Goal: Task Accomplishment & Management: Complete application form

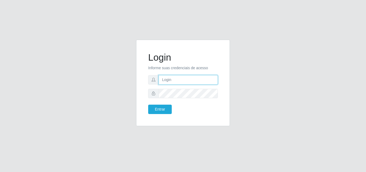
click at [191, 82] on input "text" at bounding box center [188, 79] width 59 height 9
type input "[EMAIL_ADDRESS][DOMAIN_NAME]"
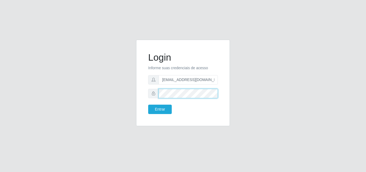
click at [148, 105] on button "Entrar" at bounding box center [160, 109] width 24 height 9
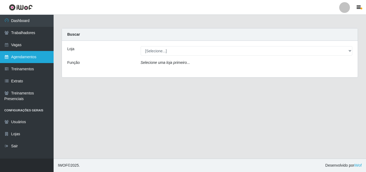
click at [12, 57] on link "Agendamentos" at bounding box center [27, 57] width 54 height 12
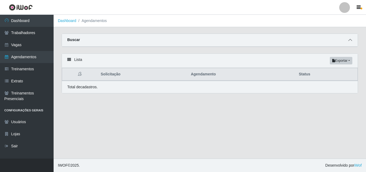
click at [352, 38] on span at bounding box center [350, 40] width 6 height 6
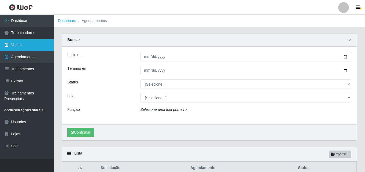
click at [17, 47] on link "Vagas" at bounding box center [27, 45] width 54 height 12
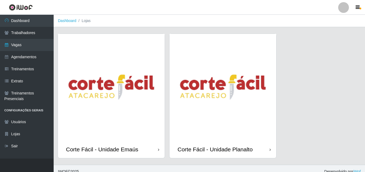
click at [122, 120] on img at bounding box center [111, 87] width 107 height 107
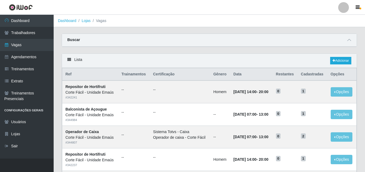
drag, startPoint x: 350, startPoint y: 39, endPoint x: 345, endPoint y: 41, distance: 5.3
click at [350, 39] on icon at bounding box center [349, 40] width 4 height 4
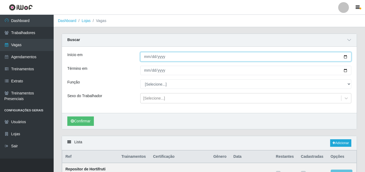
click at [145, 54] on input "Início em" at bounding box center [245, 56] width 211 height 9
type input "0202-10-02"
type input "[DATE]"
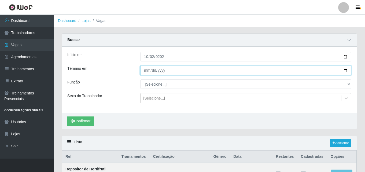
click at [147, 73] on input "Término em" at bounding box center [245, 70] width 211 height 9
type input "[DATE]"
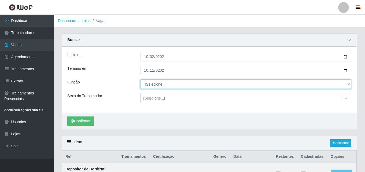
click at [158, 87] on select "[Selecione...] ASG ASG + ASG ++ Auxiliar de Cozinha Auxiliar de Cozinha + Auxil…" at bounding box center [245, 83] width 211 height 9
select select "115"
click at [140, 80] on select "[Selecione...] ASG ASG + ASG ++ Auxiliar de Cozinha Auxiliar de Cozinha + Auxil…" at bounding box center [245, 83] width 211 height 9
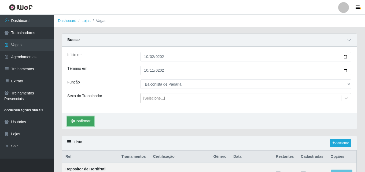
click at [87, 121] on button "Confirmar" at bounding box center [80, 120] width 27 height 9
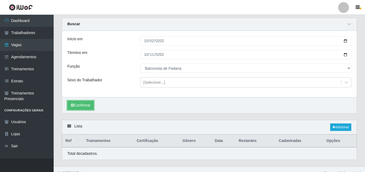
scroll to position [24, 0]
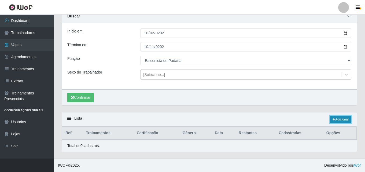
click at [346, 117] on link "Adicionar" at bounding box center [340, 120] width 21 height 8
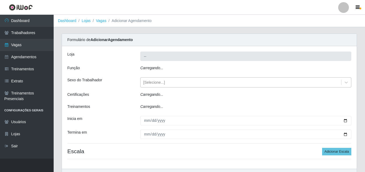
type input "Corte Fácil - Unidade Emaús"
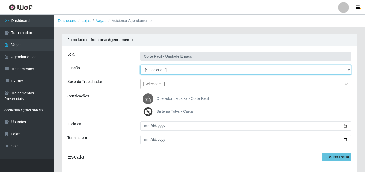
click at [157, 73] on select "[Selecione...] ASG ASG + ASG ++ Auxiliar de Cozinha Auxiliar de Cozinha + Auxil…" at bounding box center [245, 69] width 211 height 9
select select "115"
click at [140, 65] on select "[Selecione...] ASG ASG + ASG ++ Auxiliar de Cozinha Auxiliar de Cozinha + Auxil…" at bounding box center [245, 69] width 211 height 9
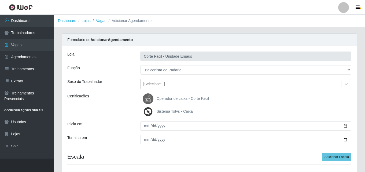
drag, startPoint x: 139, startPoint y: 128, endPoint x: 145, endPoint y: 128, distance: 5.6
click at [140, 128] on div at bounding box center [245, 125] width 219 height 9
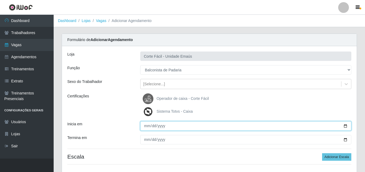
click at [145, 127] on input "Inicia em" at bounding box center [245, 125] width 211 height 9
type input "[DATE]"
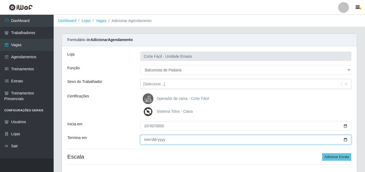
click at [149, 139] on input "Termina em" at bounding box center [245, 139] width 211 height 9
type input "[DATE]"
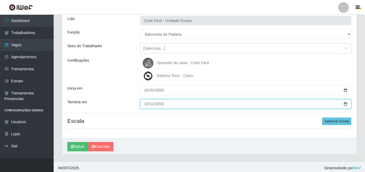
scroll to position [38, 0]
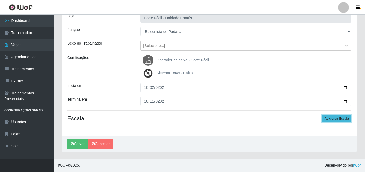
click at [330, 120] on button "Adicionar Escala" at bounding box center [336, 119] width 29 height 8
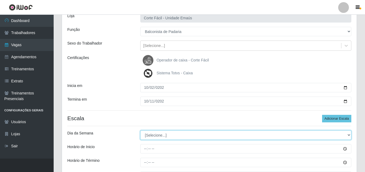
click at [168, 136] on select "[Selecione...] Segunda Terça Quarta Quinta Sexta Sábado Domingo" at bounding box center [245, 134] width 211 height 9
click at [140, 130] on select "[Selecione...] Segunda Terça Quarta Quinta Sexta Sábado Domingo" at bounding box center [245, 134] width 211 height 9
click at [163, 135] on select "[Selecione...] Segunda Terça Quarta Quinta Sexta Sábado Domingo" at bounding box center [245, 134] width 211 height 9
select select "4"
click at [140, 130] on select "[Selecione...] Segunda Terça Quarta Quinta Sexta Sábado Domingo" at bounding box center [245, 134] width 211 height 9
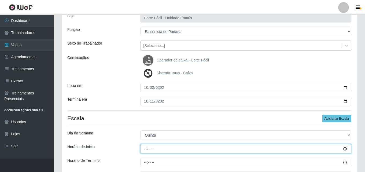
click at [146, 152] on input "Horário de Inicio" at bounding box center [245, 148] width 211 height 9
type input "14:00"
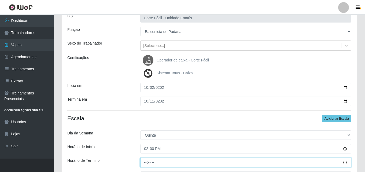
click at [146, 160] on input "Horário de Término" at bounding box center [245, 162] width 211 height 9
type input "20:00"
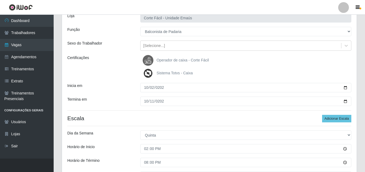
click at [125, 142] on div "Loja Corte Fácil - Unidade Emaús Função [Selecione...] ASG ASG + ASG ++ Auxilia…" at bounding box center [209, 101] width 295 height 187
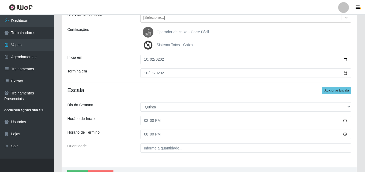
scroll to position [92, 0]
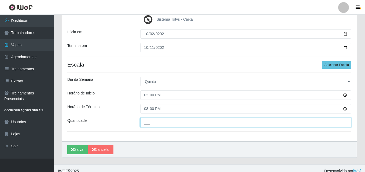
click at [150, 125] on input "___" at bounding box center [245, 122] width 211 height 9
type input "001"
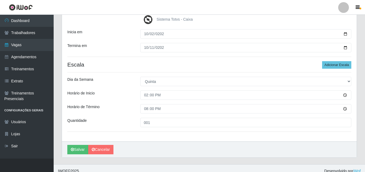
click at [123, 107] on div "Horário de Término" at bounding box center [99, 108] width 73 height 9
click at [330, 65] on button "Adicionar Escala" at bounding box center [336, 65] width 29 height 8
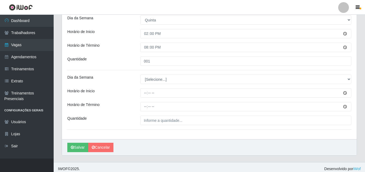
scroll to position [157, 0]
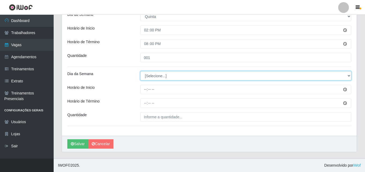
click at [167, 76] on select "[Selecione...] Segunda Terça Quarta Quinta Sexta Sábado Domingo" at bounding box center [245, 75] width 211 height 9
click at [140, 71] on select "[Selecione...] Segunda Terça Quarta Quinta Sexta Sábado Domingo" at bounding box center [245, 75] width 211 height 9
drag, startPoint x: 159, startPoint y: 76, endPoint x: 159, endPoint y: 80, distance: 4.0
click at [159, 76] on select "[Selecione...] Segunda Terça Quarta Quinta Sexta Sábado Domingo" at bounding box center [245, 75] width 211 height 9
select select "5"
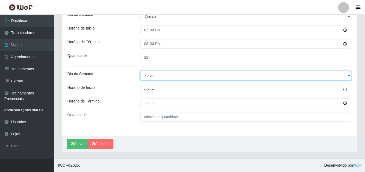
click at [140, 71] on select "[Selecione...] Segunda Terça Quarta Quinta Sexta Sábado Domingo" at bounding box center [245, 75] width 211 height 9
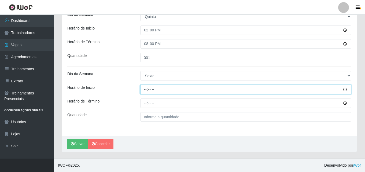
click at [146, 89] on input "Horário de Inicio" at bounding box center [245, 89] width 211 height 9
type input "14:00"
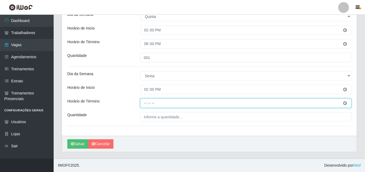
click at [146, 103] on input "Horário de Término" at bounding box center [245, 102] width 211 height 9
type input "20:00"
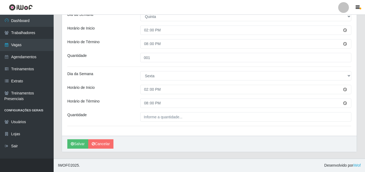
drag, startPoint x: 152, startPoint y: 110, endPoint x: 153, endPoint y: 113, distance: 3.4
click at [152, 111] on div "Loja Corte Fácil - Unidade Emaús Função [Selecione...] ASG ASG + ASG ++ Auxilia…" at bounding box center [209, 12] width 295 height 246
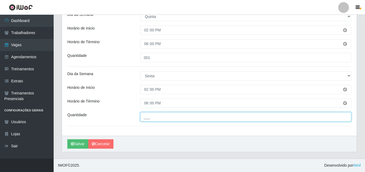
click at [154, 115] on input "___" at bounding box center [245, 116] width 211 height 9
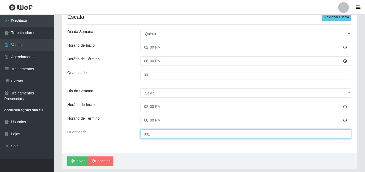
scroll to position [130, 0]
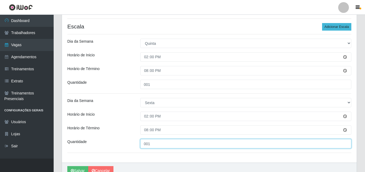
type input "001"
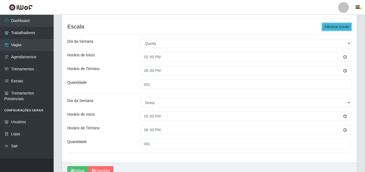
click at [340, 28] on button "Adicionar Escala" at bounding box center [336, 27] width 29 height 8
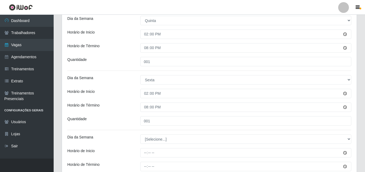
scroll to position [184, 0]
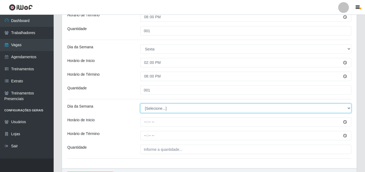
click at [153, 105] on select "[Selecione...] Segunda Terça Quarta Quinta Sexta Sábado Domingo" at bounding box center [245, 108] width 211 height 9
select select "6"
click at [140, 104] on select "[Selecione...] Segunda Terça Quarta Quinta Sexta Sábado Domingo" at bounding box center [245, 108] width 211 height 9
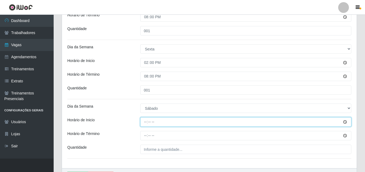
click at [144, 121] on input "Horário de Inicio" at bounding box center [245, 121] width 211 height 9
type input "14:00"
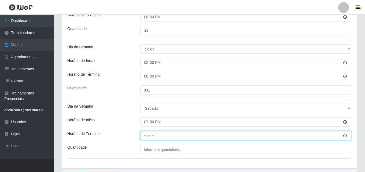
click at [146, 134] on input "Horário de Término" at bounding box center [245, 135] width 211 height 9
type input "20:00"
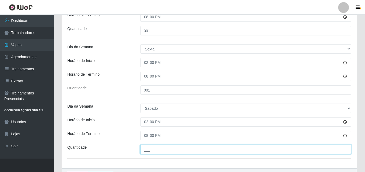
click at [153, 145] on input "___" at bounding box center [245, 149] width 211 height 9
type input "001"
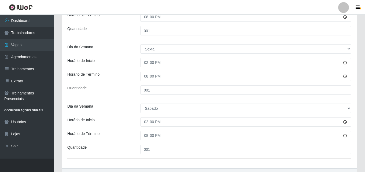
click at [113, 115] on div "Loja Corte Fácil - Unidade Emaús Função [Selecione...] ASG ASG + ASG ++ Auxilia…" at bounding box center [209, 15] width 295 height 306
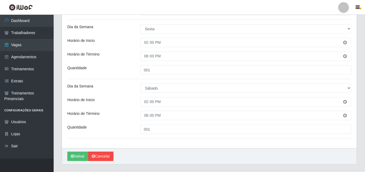
scroll to position [216, 0]
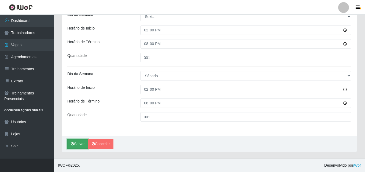
click at [78, 144] on button "Salvar" at bounding box center [77, 143] width 21 height 9
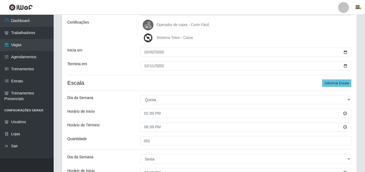
scroll to position [32, 0]
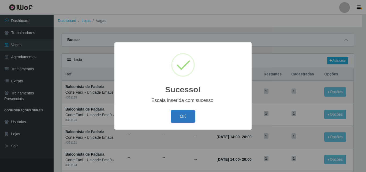
click at [188, 117] on button "OK" at bounding box center [183, 116] width 25 height 13
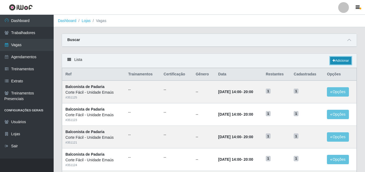
click at [333, 60] on icon at bounding box center [334, 60] width 3 height 3
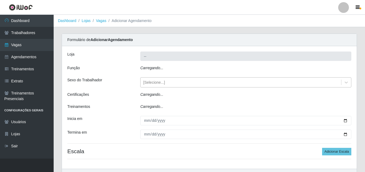
type input "Corte Fácil - Unidade Emaús"
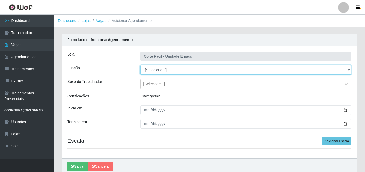
click at [158, 72] on select "[Selecione...] ASG ASG + ASG ++ Auxiliar de Cozinha Auxiliar de Cozinha + Auxil…" at bounding box center [245, 69] width 211 height 9
select select "116"
click at [140, 65] on select "[Selecione...] ASG ASG + ASG ++ Auxiliar de Cozinha Auxiliar de Cozinha + Auxil…" at bounding box center [245, 69] width 211 height 9
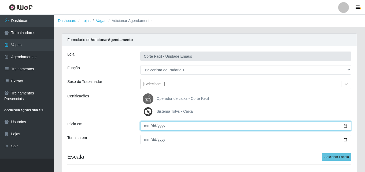
click at [145, 125] on input "Inicia em" at bounding box center [245, 125] width 211 height 9
type input "[DATE]"
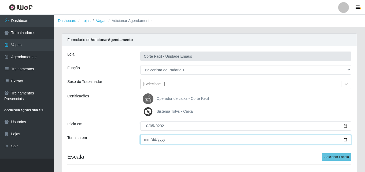
click at [145, 141] on input "Termina em" at bounding box center [245, 139] width 211 height 9
type input "[DATE]"
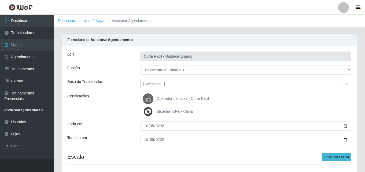
click at [340, 153] on div "Loja Corte Fácil - Unidade Emaús Função [Selecione...] ASG ASG + ASG ++ Auxilia…" at bounding box center [209, 110] width 295 height 128
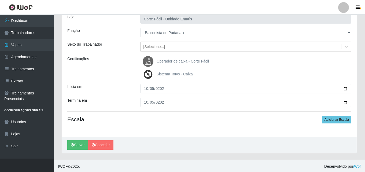
scroll to position [38, 0]
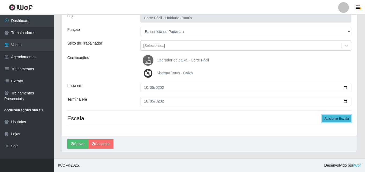
click at [338, 117] on button "Adicionar Escala" at bounding box center [336, 119] width 29 height 8
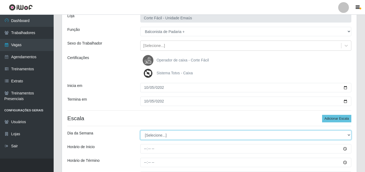
click at [171, 135] on select "[Selecione...] Segunda Terça Quarta Quinta Sexta Sábado Domingo" at bounding box center [245, 134] width 211 height 9
select select "0"
click at [140, 130] on select "[Selecione...] Segunda Terça Quarta Quinta Sexta Sábado Domingo" at bounding box center [245, 134] width 211 height 9
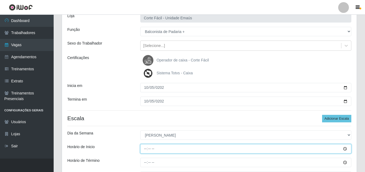
click at [142, 148] on input "Horário de Inicio" at bounding box center [245, 148] width 211 height 9
type input "07:00"
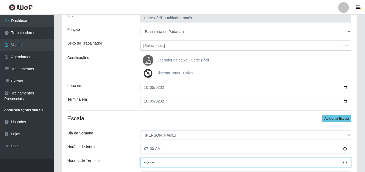
click at [147, 160] on input "Horário de Término" at bounding box center [245, 162] width 211 height 9
type input "13:00"
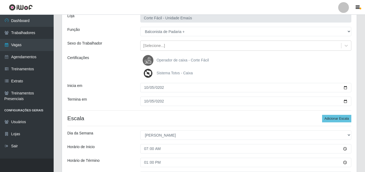
click at [124, 117] on h4 "Escala Adicionar Escala" at bounding box center [209, 118] width 284 height 7
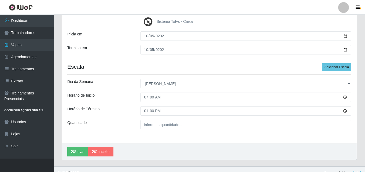
scroll to position [92, 0]
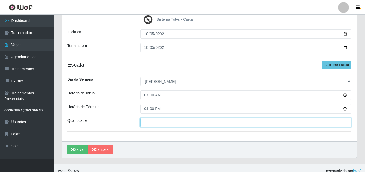
click at [165, 120] on input "___" at bounding box center [245, 122] width 211 height 9
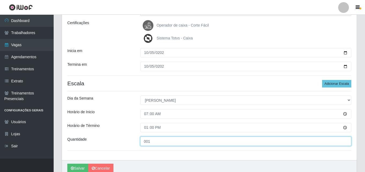
scroll to position [65, 0]
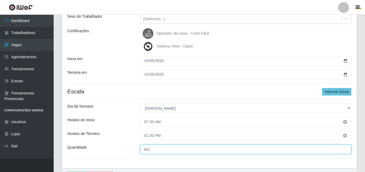
type input "001"
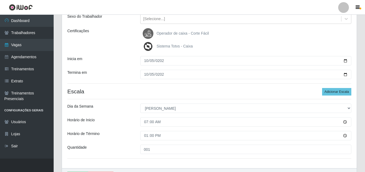
click at [127, 105] on div "Dia da Semana" at bounding box center [99, 108] width 73 height 9
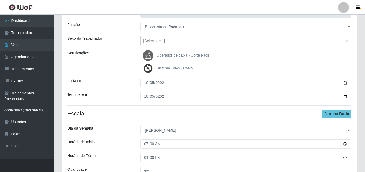
scroll to position [92, 0]
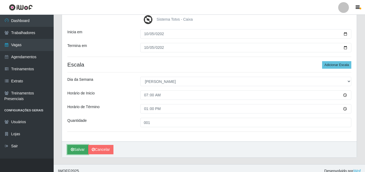
click at [79, 150] on button "Salvar" at bounding box center [77, 149] width 21 height 9
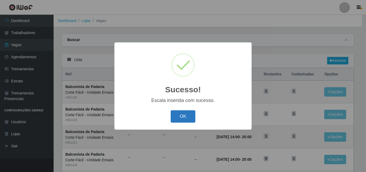
click at [191, 120] on button "OK" at bounding box center [183, 116] width 25 height 13
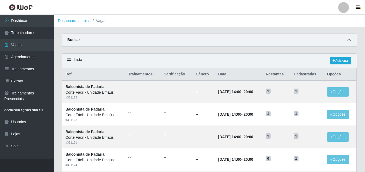
click at [348, 40] on icon at bounding box center [349, 40] width 4 height 4
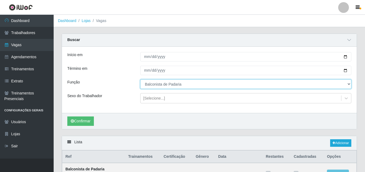
click at [158, 82] on select "[Selecione...] ASG ASG + ASG ++ Auxiliar de Cozinha Auxiliar de Cozinha + Auxil…" at bounding box center [245, 83] width 211 height 9
click at [140, 80] on select "[Selecione...] ASG ASG + ASG ++ Auxiliar de Cozinha Auxiliar de Cozinha + Auxil…" at bounding box center [245, 83] width 211 height 9
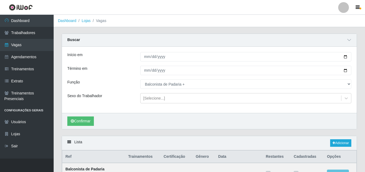
click at [76, 116] on div "Confirmar" at bounding box center [209, 121] width 295 height 16
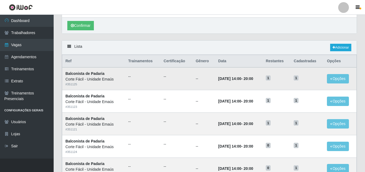
scroll to position [107, 0]
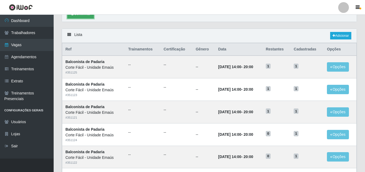
click at [82, 17] on button "Confirmar" at bounding box center [80, 13] width 27 height 9
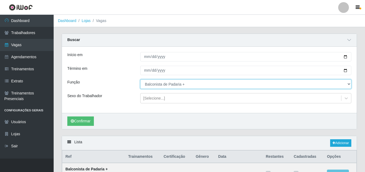
click at [174, 84] on select "[Selecione...] ASG ASG + ASG ++ Auxiliar de Cozinha Auxiliar de Cozinha + Auxil…" at bounding box center [245, 83] width 211 height 9
select select "22"
click at [140, 80] on select "[Selecione...] ASG ASG + ASG ++ Auxiliar de Cozinha Auxiliar de Cozinha + Auxil…" at bounding box center [245, 83] width 211 height 9
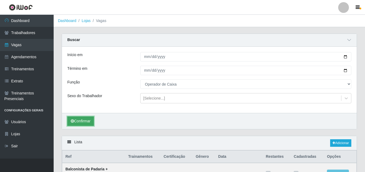
click at [84, 123] on button "Confirmar" at bounding box center [80, 120] width 27 height 9
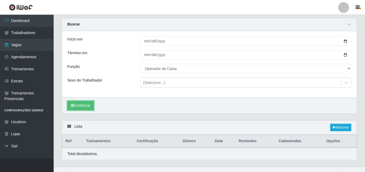
scroll to position [24, 0]
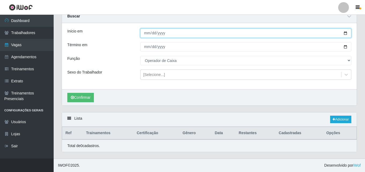
click at [143, 33] on input "[DATE]" at bounding box center [245, 32] width 211 height 9
type input "[DATE]"
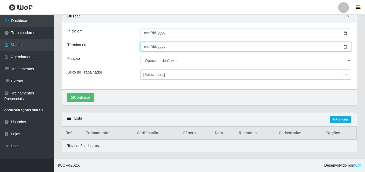
click at [148, 46] on input "[DATE]" at bounding box center [245, 46] width 211 height 9
type input "[DATE]"
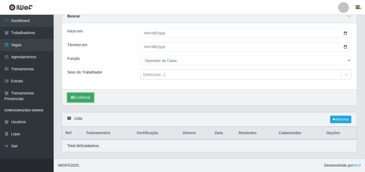
click at [83, 97] on button "Confirmar" at bounding box center [80, 97] width 27 height 9
click at [335, 118] on link "Adicionar" at bounding box center [340, 120] width 21 height 8
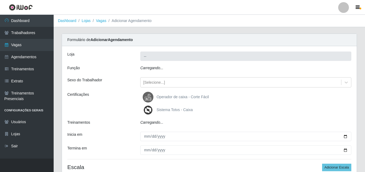
type input "Corte Fácil - Unidade Emaús"
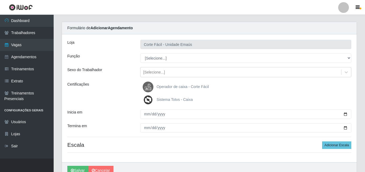
scroll to position [12, 0]
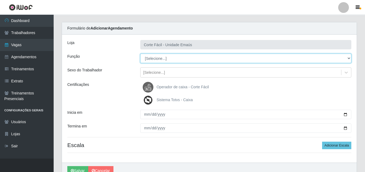
click at [159, 56] on select "[Selecione...] ASG ASG + ASG ++ Auxiliar de Cozinha Auxiliar de Cozinha + Auxil…" at bounding box center [245, 58] width 211 height 9
select select "22"
click at [140, 54] on select "[Selecione...] ASG ASG + ASG ++ Auxiliar de Cozinha Auxiliar de Cozinha + Auxil…" at bounding box center [245, 58] width 211 height 9
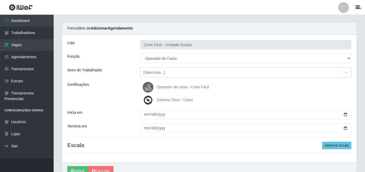
click at [163, 87] on span "Operador de caixa - Corte Fácil" at bounding box center [183, 87] width 52 height 4
click at [0, 0] on input "Operador de caixa - Corte Fácil" at bounding box center [0, 0] width 0 height 0
click at [164, 99] on span "Sistema Totvs - Caixa" at bounding box center [175, 100] width 36 height 4
click at [0, 0] on input "Sistema Totvs - Caixa" at bounding box center [0, 0] width 0 height 0
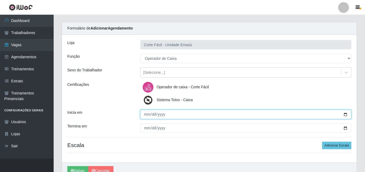
click at [150, 114] on input "Inicia em" at bounding box center [245, 114] width 211 height 9
type input "[DATE]"
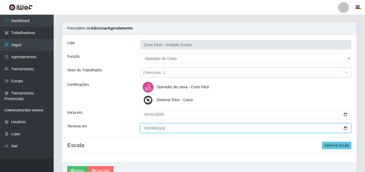
click at [149, 123] on input "Termina em" at bounding box center [245, 127] width 211 height 9
type input "[DATE]"
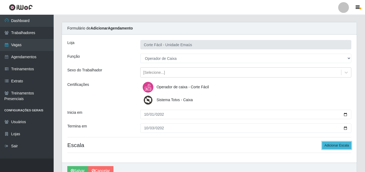
click at [335, 145] on button "Adicionar Escala" at bounding box center [336, 146] width 29 height 8
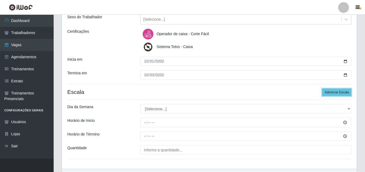
scroll to position [65, 0]
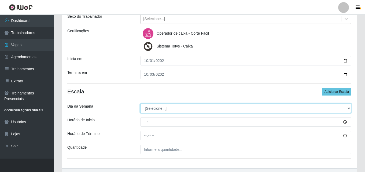
click at [160, 107] on select "[Selecione...] Segunda Terça Quarta Quinta Sexta Sábado Domingo" at bounding box center [245, 108] width 211 height 9
select select "3"
click at [140, 104] on select "[Selecione...] Segunda Terça Quarta Quinta Sexta Sábado Domingo" at bounding box center [245, 108] width 211 height 9
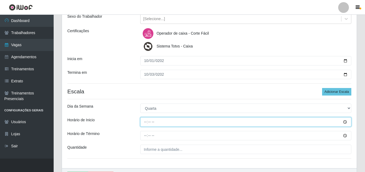
click at [142, 124] on input "Horário de Inicio" at bounding box center [245, 121] width 211 height 9
type input "07:00"
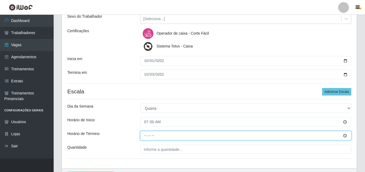
click at [147, 137] on input "Horário de Término" at bounding box center [245, 135] width 211 height 9
type input "13:00"
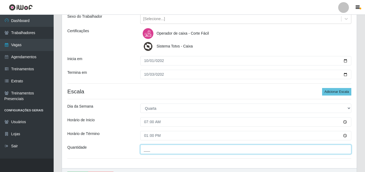
click at [146, 147] on input "___" at bounding box center [245, 149] width 211 height 9
type input "001"
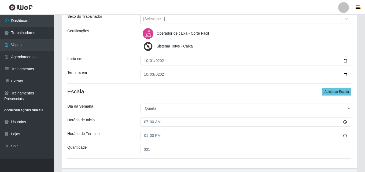
click at [125, 127] on div "Loja Corte Fácil - Unidade Emaús Função [Selecione...] ASG ASG + ASG ++ Auxilia…" at bounding box center [209, 74] width 295 height 187
click at [332, 92] on button "Adicionar Escala" at bounding box center [336, 92] width 29 height 8
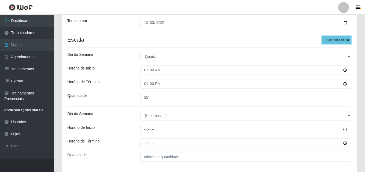
scroll to position [119, 0]
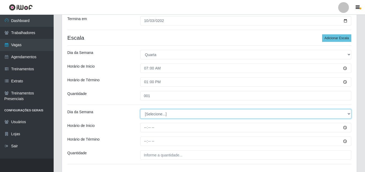
click at [155, 113] on select "[Selecione...] Segunda Terça Quarta Quinta Sexta Sábado Domingo" at bounding box center [245, 113] width 211 height 9
select select "4"
click at [140, 109] on select "[Selecione...] Segunda Terça Quarta Quinta Sexta Sábado Domingo" at bounding box center [245, 113] width 211 height 9
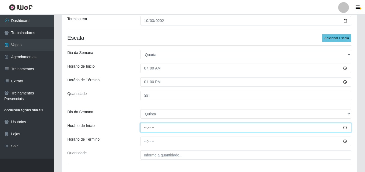
click at [145, 125] on input "Horário de Inicio" at bounding box center [245, 127] width 211 height 9
type input "07:00"
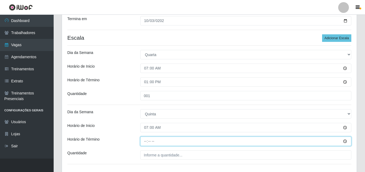
click at [144, 141] on input "Horário de Término" at bounding box center [245, 140] width 211 height 9
type input "13:00"
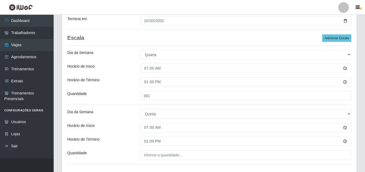
click at [150, 149] on div "Loja Corte Fácil - Unidade Emaús Função [Selecione...] ASG ASG + ASG ++ Auxilia…" at bounding box center [209, 50] width 295 height 246
click at [148, 148] on div "Loja Corte Fácil - Unidade Emaús Função [Selecione...] ASG ASG + ASG ++ Auxilia…" at bounding box center [209, 50] width 295 height 246
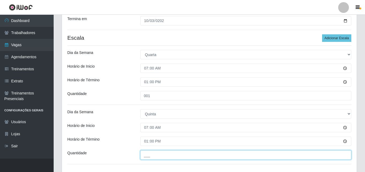
click at [151, 155] on input "___" at bounding box center [245, 154] width 211 height 9
type input "001"
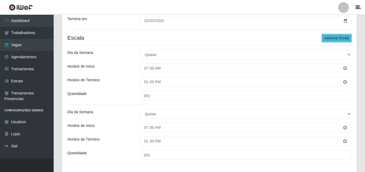
click at [334, 36] on button "Adicionar Escala" at bounding box center [336, 38] width 29 height 8
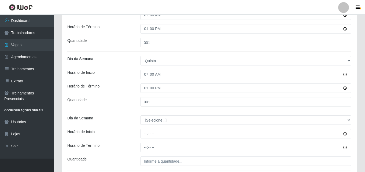
scroll to position [172, 0]
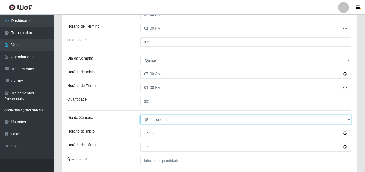
click at [158, 119] on select "[Selecione...] Segunda Terça Quarta Quinta Sexta Sábado Domingo" at bounding box center [245, 119] width 211 height 9
select select "5"
click at [140, 115] on select "[Selecione...] Segunda Terça Quarta Quinta Sexta Sábado Domingo" at bounding box center [245, 119] width 211 height 9
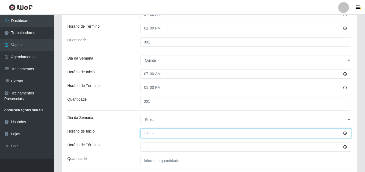
click at [146, 135] on input "Horário de Inicio" at bounding box center [245, 132] width 211 height 9
type input "07:00"
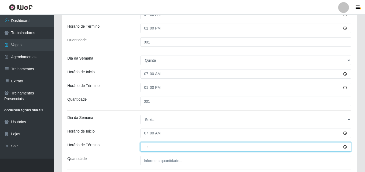
click at [149, 147] on input "Horário de Término" at bounding box center [245, 146] width 211 height 9
click at [147, 147] on input "Horário de Término" at bounding box center [245, 146] width 211 height 9
type input "13:00"
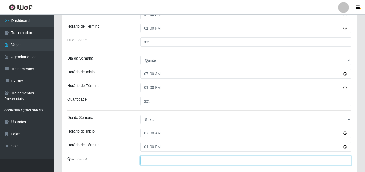
click at [145, 161] on input "___" at bounding box center [245, 160] width 211 height 9
type input "001"
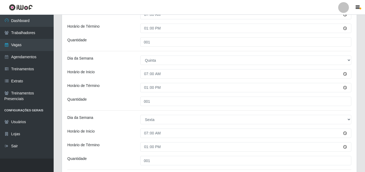
click at [139, 105] on div "001" at bounding box center [245, 101] width 219 height 9
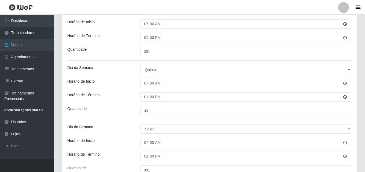
scroll to position [199, 0]
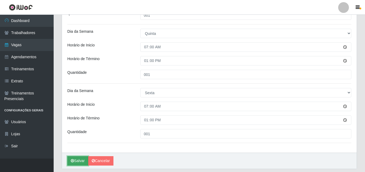
click at [77, 164] on button "Salvar" at bounding box center [77, 160] width 21 height 9
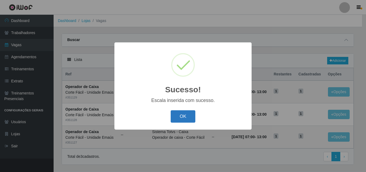
click at [191, 118] on button "OK" at bounding box center [183, 116] width 25 height 13
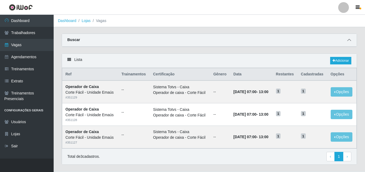
click at [351, 39] on icon at bounding box center [349, 40] width 4 height 4
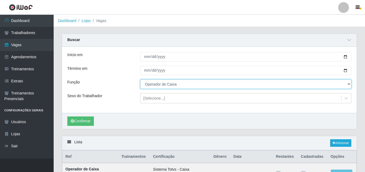
click at [176, 87] on select "[Selecione...] ASG ASG + ASG ++ Auxiliar de Cozinha Auxiliar de Cozinha + Auxil…" at bounding box center [245, 83] width 211 height 9
select select "72"
click at [140, 80] on select "[Selecione...] ASG ASG + ASG ++ Auxiliar de Cozinha Auxiliar de Cozinha + Auxil…" at bounding box center [245, 83] width 211 height 9
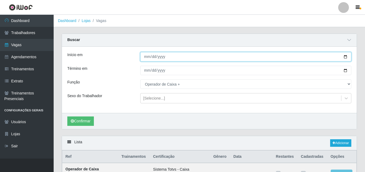
click at [145, 57] on input "[DATE]" at bounding box center [245, 56] width 211 height 9
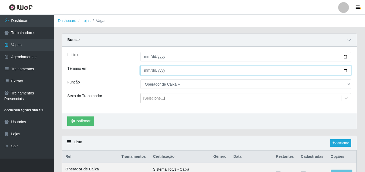
click at [147, 68] on input "[DATE]" at bounding box center [245, 70] width 211 height 9
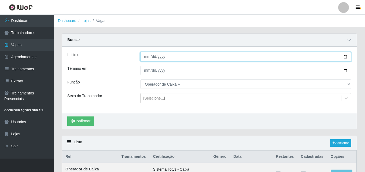
click at [146, 56] on input "[DATE]" at bounding box center [245, 56] width 211 height 9
type input "[DATE]"
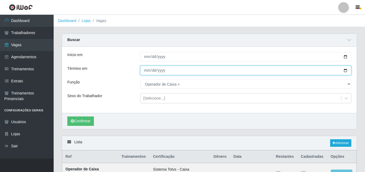
click at [147, 72] on input "[DATE]" at bounding box center [245, 70] width 211 height 9
type input "[DATE]"
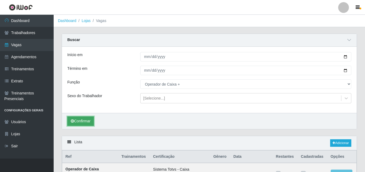
click at [88, 121] on button "Confirmar" at bounding box center [80, 120] width 27 height 9
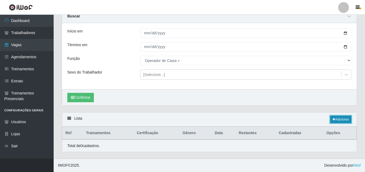
click at [336, 119] on link "Adicionar" at bounding box center [340, 120] width 21 height 8
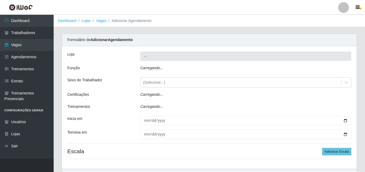
type input "Corte Fácil - Unidade Emaús"
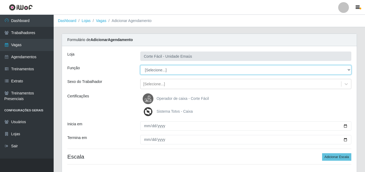
click at [160, 73] on select "[Selecione...] ASG ASG + ASG ++ Auxiliar de Cozinha Auxiliar de Cozinha + Auxil…" at bounding box center [245, 69] width 211 height 9
select select "72"
click at [140, 65] on select "[Selecione...] ASG ASG + ASG ++ Auxiliar de Cozinha Auxiliar de Cozinha + Auxil…" at bounding box center [245, 69] width 211 height 9
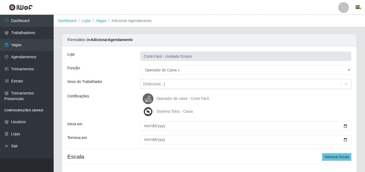
click at [157, 96] on span "Operador de caixa - Corte Fácil" at bounding box center [183, 98] width 52 height 4
click at [0, 0] on input "Operador de caixa - Corte Fácil" at bounding box center [0, 0] width 0 height 0
click at [162, 115] on label "Sistema Totvs - Caixa" at bounding box center [168, 111] width 50 height 11
click at [0, 0] on input "Sistema Totvs - Caixa" at bounding box center [0, 0] width 0 height 0
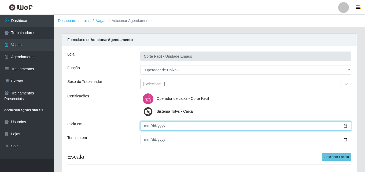
click at [143, 130] on input "Inicia em" at bounding box center [245, 125] width 211 height 9
click at [143, 128] on input "Inicia em" at bounding box center [245, 125] width 211 height 9
click at [146, 126] on input "Inicia em" at bounding box center [245, 125] width 211 height 9
type input "[DATE]"
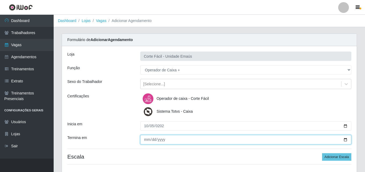
click at [148, 139] on input "Termina em" at bounding box center [245, 139] width 211 height 9
type input "[DATE]"
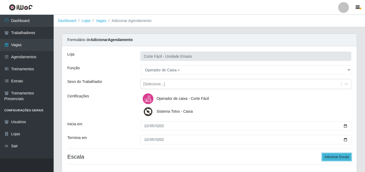
click at [344, 155] on button "Adicionar Escala" at bounding box center [336, 157] width 29 height 8
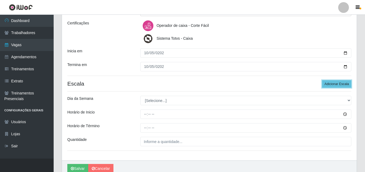
scroll to position [80, 0]
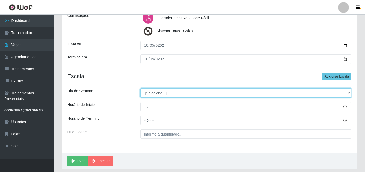
click at [158, 94] on select "[Selecione...] Segunda Terça Quarta Quinta Sexta Sábado Domingo" at bounding box center [245, 92] width 211 height 9
select select "0"
click at [140, 88] on select "[Selecione...] Segunda Terça Quarta Quinta Sexta Sábado Domingo" at bounding box center [245, 92] width 211 height 9
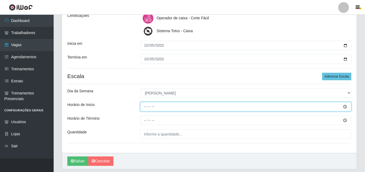
click at [157, 105] on input "Horário de Inicio" at bounding box center [245, 106] width 211 height 9
type input "07:00"
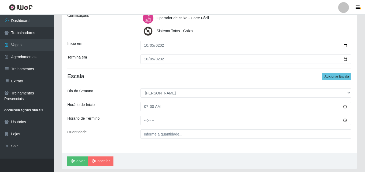
click at [144, 118] on div "Loja Corte Fácil - Unidade Emaús Função [Selecione...] ASG ASG + ASG ++ Auxilia…" at bounding box center [209, 59] width 295 height 187
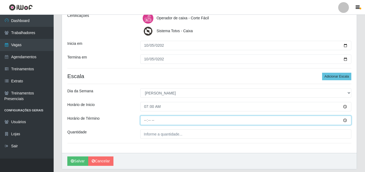
click at [145, 119] on input "Horário de Término" at bounding box center [245, 120] width 211 height 9
type input "13:00"
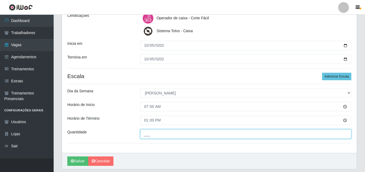
click at [148, 133] on input "___" at bounding box center [245, 133] width 211 height 9
type input "001"
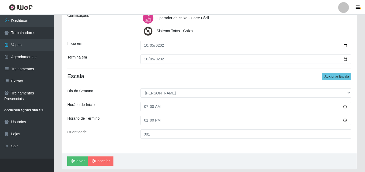
click at [126, 95] on div "Dia da Semana" at bounding box center [99, 92] width 73 height 9
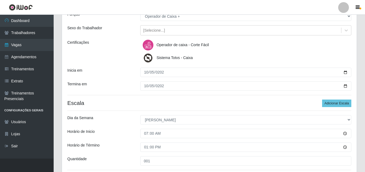
scroll to position [98, 0]
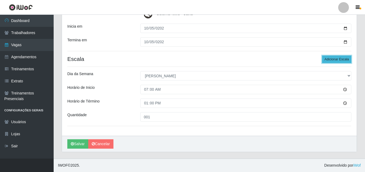
click at [330, 57] on button "Adicionar Escala" at bounding box center [336, 60] width 29 height 8
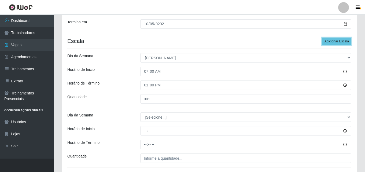
scroll to position [124, 0]
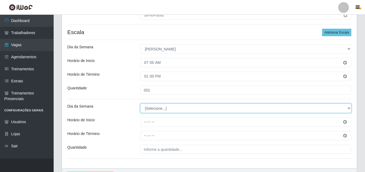
click at [153, 113] on select "[Selecione...] Segunda Terça Quarta Quinta Sexta Sábado Domingo" at bounding box center [245, 108] width 211 height 9
click at [140, 104] on select "[Selecione...] Segunda Terça Quarta Quinta Sexta Sábado Domingo" at bounding box center [245, 108] width 211 height 9
click at [158, 105] on select "[Selecione...] Segunda Terça Quarta Quinta Sexta Sábado Domingo" at bounding box center [245, 108] width 211 height 9
select select "0"
click at [140, 104] on select "[Selecione...] Segunda Terça Quarta Quinta Sexta Sábado Domingo" at bounding box center [245, 108] width 211 height 9
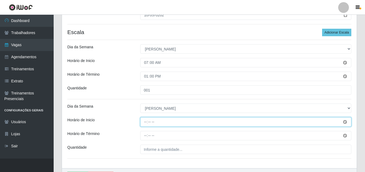
click at [144, 122] on input "Horário de Inicio" at bounding box center [245, 121] width 211 height 9
type input "14:00"
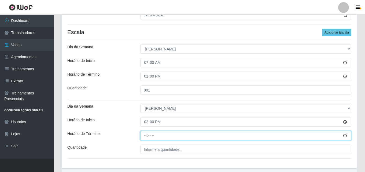
click at [145, 136] on input "Horário de Término" at bounding box center [245, 135] width 211 height 9
type input "18:00"
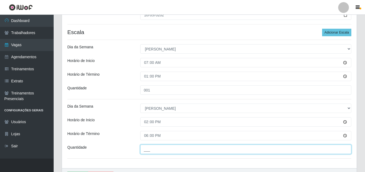
click at [151, 152] on input "___" at bounding box center [245, 149] width 211 height 9
type input "001"
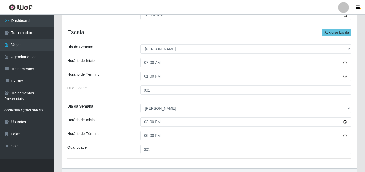
click at [123, 91] on div "Quantidade" at bounding box center [99, 89] width 73 height 9
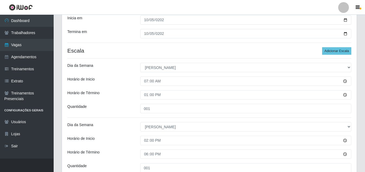
scroll to position [157, 0]
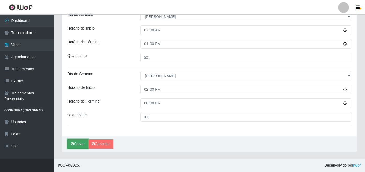
click at [76, 141] on button "Salvar" at bounding box center [77, 143] width 21 height 9
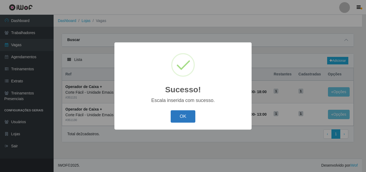
click at [179, 118] on button "OK" at bounding box center [183, 116] width 25 height 13
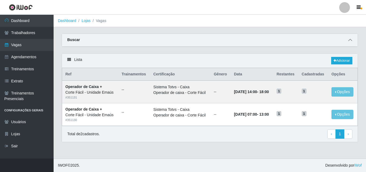
drag, startPoint x: 353, startPoint y: 40, endPoint x: 350, endPoint y: 42, distance: 3.3
click at [353, 40] on span at bounding box center [350, 40] width 6 height 6
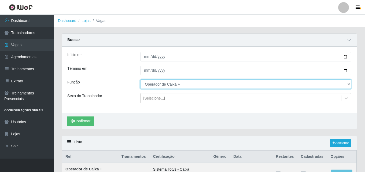
click at [160, 86] on select "[Selecione...] ASG ASG + ASG ++ Auxiliar de Cozinha Auxiliar de Cozinha + Auxil…" at bounding box center [245, 83] width 211 height 9
select select "22"
click at [140, 80] on select "[Selecione...] ASG ASG + ASG ++ Auxiliar de Cozinha Auxiliar de Cozinha + Auxil…" at bounding box center [245, 83] width 211 height 9
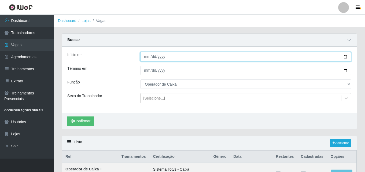
click at [143, 58] on input "[DATE]" at bounding box center [245, 56] width 211 height 9
type input "[DATE]"
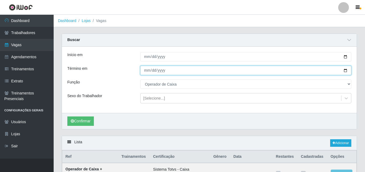
click at [147, 71] on input "[DATE]" at bounding box center [245, 70] width 211 height 9
type input "[DATE]"
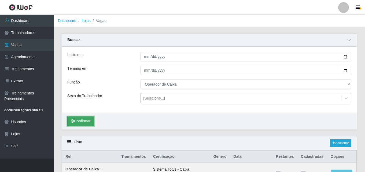
click at [83, 124] on button "Confirmar" at bounding box center [80, 120] width 27 height 9
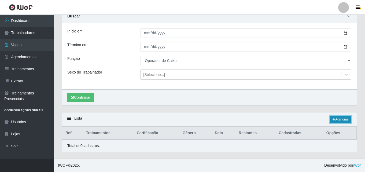
click at [346, 117] on link "Adicionar" at bounding box center [340, 120] width 21 height 8
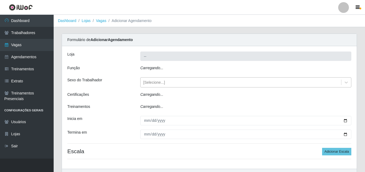
type input "Corte Fácil - Unidade Emaús"
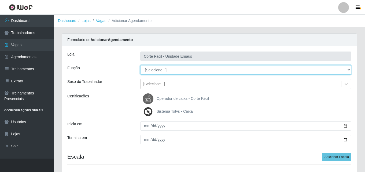
click at [154, 70] on select "[Selecione...] ASG ASG + ASG ++ Auxiliar de Cozinha Auxiliar de Cozinha + Auxil…" at bounding box center [245, 69] width 211 height 9
select select "22"
click at [140, 65] on select "[Selecione...] ASG ASG + ASG ++ Auxiliar de Cozinha Auxiliar de Cozinha + Auxil…" at bounding box center [245, 69] width 211 height 9
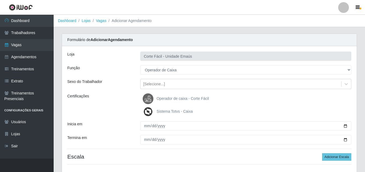
click at [165, 100] on span "Operador de caixa - Corte Fácil" at bounding box center [183, 98] width 52 height 4
click at [0, 0] on input "Operador de caixa - Corte Fácil" at bounding box center [0, 0] width 0 height 0
click at [164, 114] on label "Sistema Totvs - Caixa" at bounding box center [168, 111] width 50 height 11
click at [0, 0] on input "Sistema Totvs - Caixa" at bounding box center [0, 0] width 0 height 0
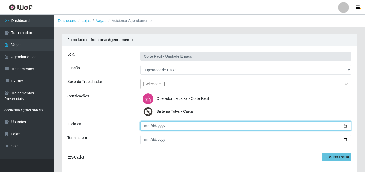
click at [149, 126] on input "Inicia em" at bounding box center [245, 125] width 211 height 9
type input "[DATE]"
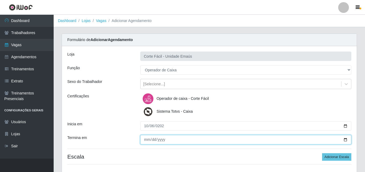
click at [145, 139] on input "Termina em" at bounding box center [245, 139] width 211 height 9
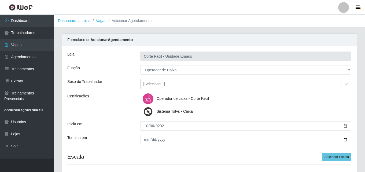
click at [135, 112] on div "Certificações" at bounding box center [99, 105] width 73 height 24
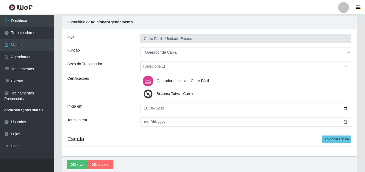
scroll to position [38, 0]
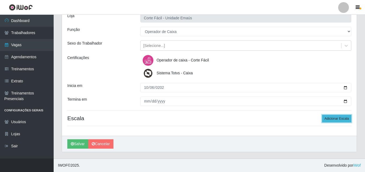
click at [340, 119] on button "Adicionar Escala" at bounding box center [336, 119] width 29 height 8
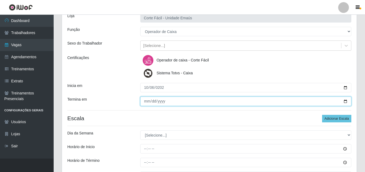
click at [152, 102] on input "[DATE]" at bounding box center [245, 101] width 211 height 9
type input "[DATE]"
click at [144, 102] on input "[DATE]" at bounding box center [245, 101] width 211 height 9
drag, startPoint x: 154, startPoint y: 102, endPoint x: 161, endPoint y: 101, distance: 7.3
click at [154, 101] on input "[DATE]" at bounding box center [245, 101] width 211 height 9
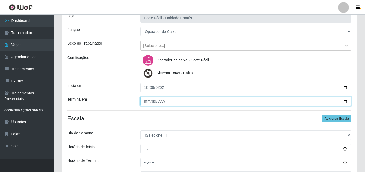
click at [162, 105] on input "[DATE]" at bounding box center [245, 101] width 211 height 9
click at [162, 100] on input "[DATE]" at bounding box center [245, 101] width 211 height 9
click at [153, 101] on input "[DATE]" at bounding box center [245, 101] width 211 height 9
click at [144, 103] on input "[DATE]" at bounding box center [245, 101] width 211 height 9
click at [150, 102] on input "[DATE]" at bounding box center [245, 101] width 211 height 9
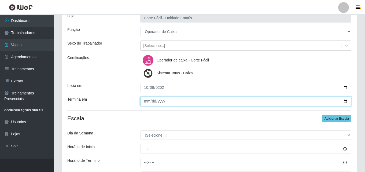
click at [164, 100] on input "[DATE]" at bounding box center [245, 101] width 211 height 9
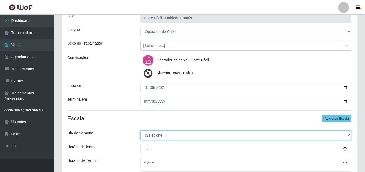
click at [151, 136] on select "[Selecione...] Segunda Terça Quarta Quinta Sexta Sábado Domingo" at bounding box center [245, 134] width 211 height 9
select select "1"
click at [140, 130] on select "[Selecione...] Segunda Terça Quarta Quinta Sexta Sábado Domingo" at bounding box center [245, 134] width 211 height 9
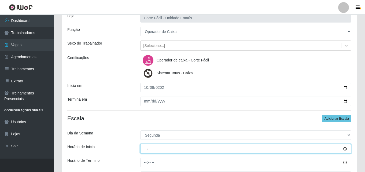
click at [146, 148] on input "Horário de Inicio" at bounding box center [245, 148] width 211 height 9
type input "07:00"
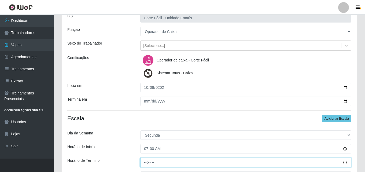
click at [146, 160] on input "Horário de Término" at bounding box center [245, 162] width 211 height 9
type input "13:00"
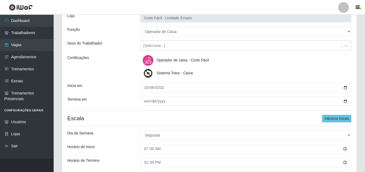
click at [135, 154] on div "Loja Corte Fácil - Unidade Emaús Função [Selecione...] ASG ASG + ASG ++ Auxilia…" at bounding box center [209, 101] width 295 height 187
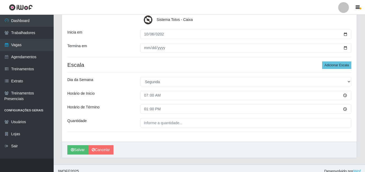
scroll to position [92, 0]
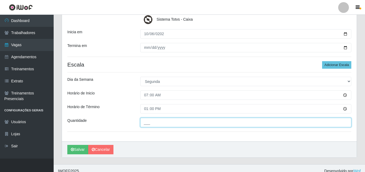
click at [165, 120] on input "___" at bounding box center [245, 122] width 211 height 9
type input "002"
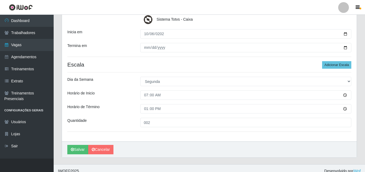
click at [103, 79] on div "Dia da Semana" at bounding box center [99, 81] width 73 height 9
click at [332, 65] on button "Adicionar Escala" at bounding box center [336, 65] width 29 height 8
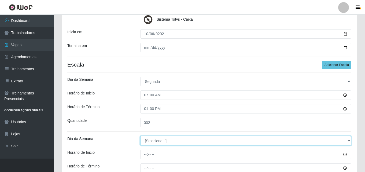
click at [154, 144] on select "[Selecione...] Segunda Terça Quarta Quinta Sexta Sábado Domingo" at bounding box center [245, 140] width 211 height 9
select select "2"
click at [140, 136] on select "[Selecione...] Segunda Terça Quarta Quinta Sexta Sábado Domingo" at bounding box center [245, 140] width 211 height 9
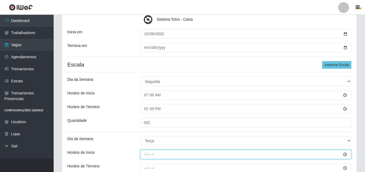
click at [147, 153] on input "Horário de Inicio" at bounding box center [245, 154] width 211 height 9
type input "07:00"
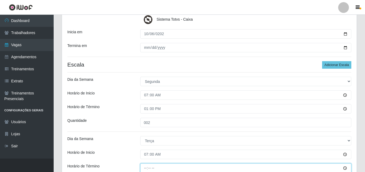
click at [152, 164] on input "Horário de Término" at bounding box center [245, 167] width 211 height 9
type input "13:00"
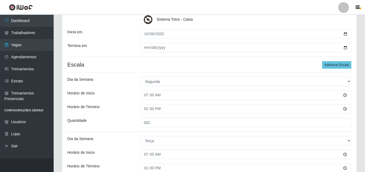
click at [131, 130] on div "Loja Corte Fácil - Unidade Emaús Função [Selecione...] ASG ASG + ASG ++ Auxilia…" at bounding box center [209, 77] width 295 height 246
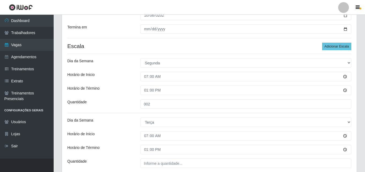
scroll to position [146, 0]
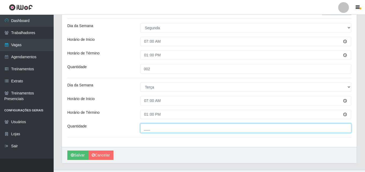
click at [149, 129] on input "___" at bounding box center [245, 127] width 211 height 9
type input "001"
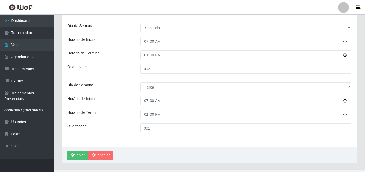
click at [135, 89] on div "Dia da Semana" at bounding box center [99, 86] width 73 height 9
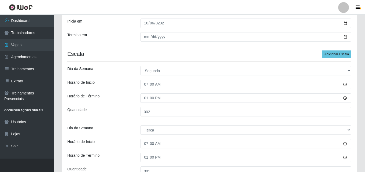
scroll to position [92, 0]
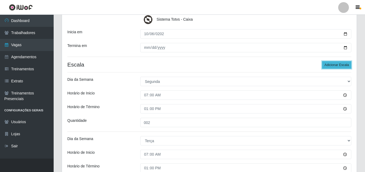
click at [341, 64] on button "Adicionar Escala" at bounding box center [336, 65] width 29 height 8
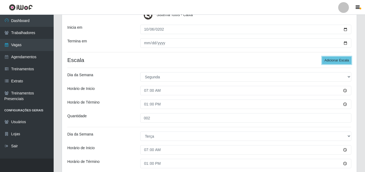
scroll to position [216, 0]
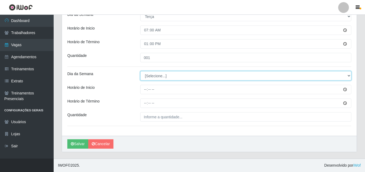
click at [161, 76] on select "[Selecione...] Segunda Terça Quarta Quinta Sexta Sábado Domingo" at bounding box center [245, 75] width 211 height 9
select select "4"
click at [140, 71] on select "[Selecione...] Segunda Terça Quarta Quinta Sexta Sábado Domingo" at bounding box center [245, 75] width 211 height 9
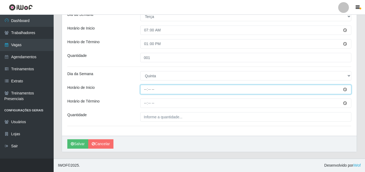
click at [145, 90] on input "Horário de Inicio" at bounding box center [245, 89] width 211 height 9
type input "07:00"
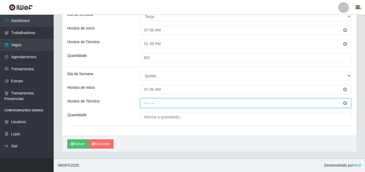
click at [150, 103] on input "Horário de Término" at bounding box center [245, 102] width 211 height 9
click at [143, 105] on input "Horário de Término" at bounding box center [245, 102] width 211 height 9
click at [145, 103] on input "Horário de Término" at bounding box center [245, 102] width 211 height 9
type input "13:00"
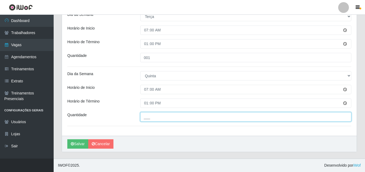
click at [159, 113] on input "___" at bounding box center [245, 116] width 211 height 9
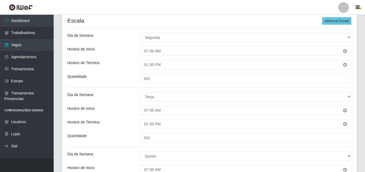
scroll to position [136, 0]
type input "001"
click at [340, 22] on button "Adicionar Escala" at bounding box center [336, 21] width 29 height 8
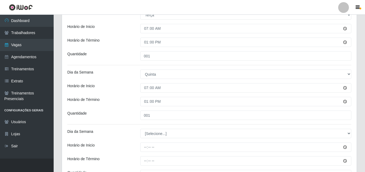
scroll to position [270, 0]
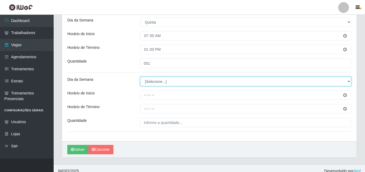
click at [159, 80] on select "[Selecione...] Segunda Terça Quarta Quinta Sexta Sábado Domingo" at bounding box center [245, 81] width 211 height 9
select select "5"
click at [140, 77] on select "[Selecione...] Segunda Terça Quarta Quinta Sexta Sábado Domingo" at bounding box center [245, 81] width 211 height 9
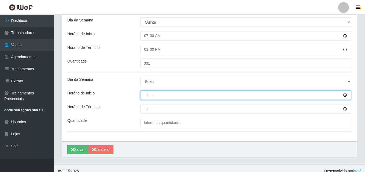
click at [145, 96] on input "Horário de Inicio" at bounding box center [245, 94] width 211 height 9
type input "07:00"
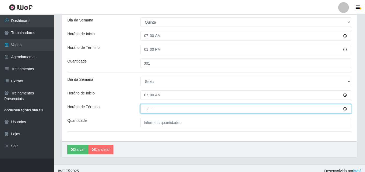
click at [145, 109] on input "Horário de Término" at bounding box center [245, 108] width 211 height 9
type input "13:00"
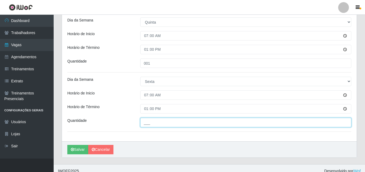
click at [152, 124] on input "___" at bounding box center [245, 122] width 211 height 9
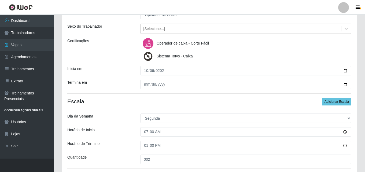
type input "001"
click at [127, 99] on h4 "Escala Adicionar Escala" at bounding box center [209, 101] width 284 height 7
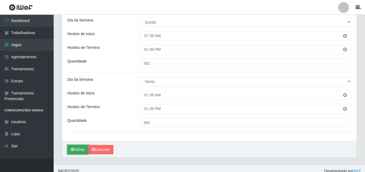
click at [74, 152] on button "Salvar" at bounding box center [77, 149] width 21 height 9
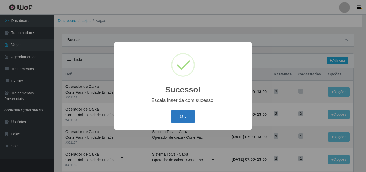
click at [188, 118] on button "OK" at bounding box center [183, 116] width 25 height 13
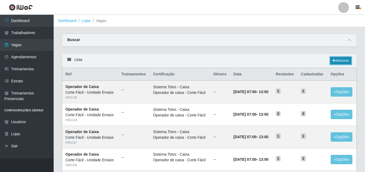
click at [337, 59] on link "Adicionar" at bounding box center [340, 61] width 21 height 8
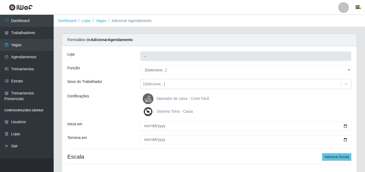
type input "Corte Fácil - Unidade Emaús"
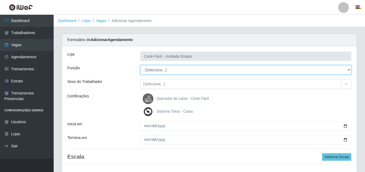
click at [165, 69] on select "[Selecione...] ASG ASG + ASG ++ Auxiliar de Cozinha Auxiliar de Cozinha + Auxil…" at bounding box center [245, 69] width 211 height 9
select select "72"
click at [140, 65] on select "[Selecione...] ASG ASG + ASG ++ Auxiliar de Cozinha Auxiliar de Cozinha + Auxil…" at bounding box center [245, 69] width 211 height 9
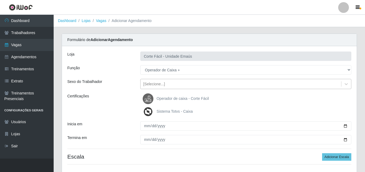
click at [156, 82] on div "[Selecione...]" at bounding box center [154, 84] width 22 height 6
click at [117, 79] on div "Sexo do Trabalhador" at bounding box center [99, 84] width 73 height 10
click at [186, 96] on span "Operador de caixa - Corte Fácil" at bounding box center [183, 98] width 52 height 4
click at [170, 97] on span "Operador de caixa - Corte Fácil" at bounding box center [183, 98] width 52 height 4
click at [154, 98] on img at bounding box center [149, 98] width 13 height 11
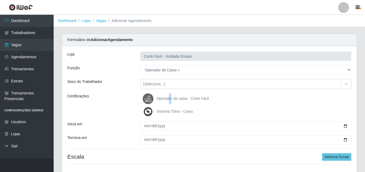
click at [0, 0] on input "Operador de caixa - Corte Fácil" at bounding box center [0, 0] width 0 height 0
click at [161, 109] on span "Sistema Totvs - Caixa" at bounding box center [175, 111] width 36 height 4
click at [0, 0] on input "Sistema Totvs - Caixa" at bounding box center [0, 0] width 0 height 0
click at [149, 109] on img at bounding box center [149, 111] width 13 height 11
click at [0, 0] on input "Sistema Totvs - Caixa" at bounding box center [0, 0] width 0 height 0
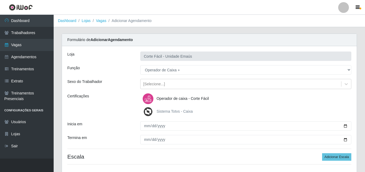
click at [151, 109] on img at bounding box center [149, 111] width 13 height 11
click at [0, 0] on input "Sistema Totvs - Caixa" at bounding box center [0, 0] width 0 height 0
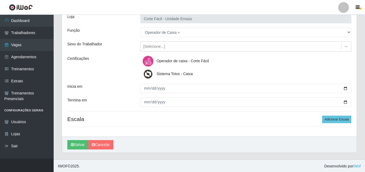
scroll to position [38, 0]
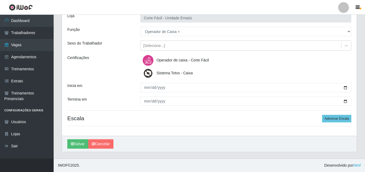
click at [137, 87] on div at bounding box center [245, 87] width 219 height 9
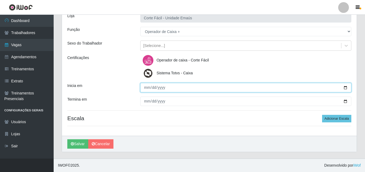
click at [147, 91] on input "Inicia em" at bounding box center [245, 87] width 211 height 9
type input "[DATE]"
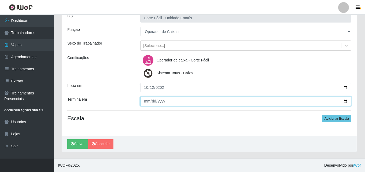
click at [146, 101] on input "Termina em" at bounding box center [245, 101] width 211 height 9
type input "[DATE]"
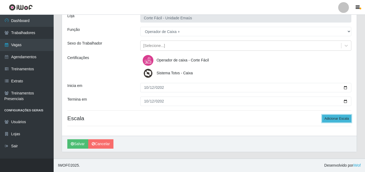
drag, startPoint x: 334, startPoint y: 119, endPoint x: 328, endPoint y: 120, distance: 6.4
click at [334, 118] on button "Adicionar Escala" at bounding box center [336, 119] width 29 height 8
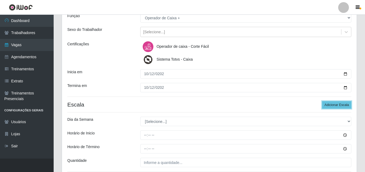
scroll to position [65, 0]
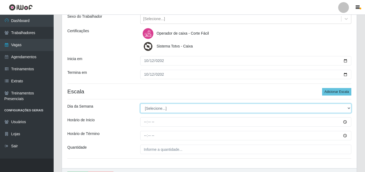
click at [154, 107] on select "[Selecione...] Segunda Terça Quarta Quinta Sexta Sábado Domingo" at bounding box center [245, 108] width 211 height 9
select select "0"
click at [140, 104] on select "[Selecione...] Segunda Terça Quarta Quinta Sexta Sábado Domingo" at bounding box center [245, 108] width 211 height 9
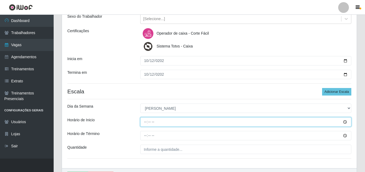
click at [148, 123] on input "Horário de Inicio" at bounding box center [245, 121] width 211 height 9
type input "07:00"
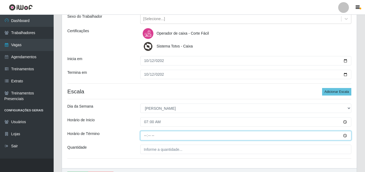
click at [143, 134] on input "Horário de Término" at bounding box center [245, 135] width 211 height 9
type input "13:00"
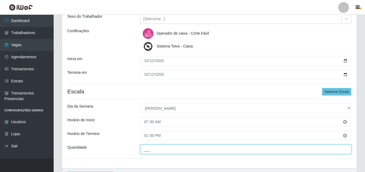
click at [146, 150] on input "___" at bounding box center [245, 149] width 211 height 9
type input "002"
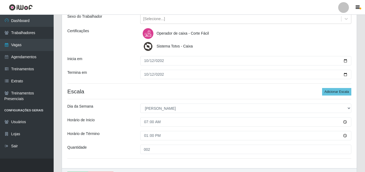
click at [138, 132] on div "13:00" at bounding box center [245, 135] width 219 height 9
click at [340, 91] on button "Adicionar Escala" at bounding box center [336, 92] width 29 height 8
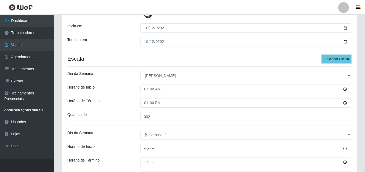
scroll to position [146, 0]
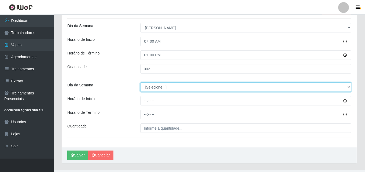
click at [160, 86] on select "[Selecione...] Segunda Terça Quarta Quinta Sexta Sábado Domingo" at bounding box center [245, 86] width 211 height 9
select select "0"
click at [140, 82] on select "[Selecione...] Segunda Terça Quarta Quinta Sexta Sábado Domingo" at bounding box center [245, 86] width 211 height 9
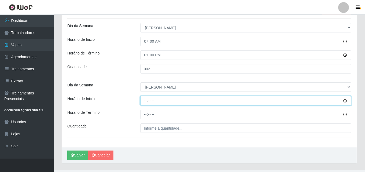
click at [146, 102] on input "Horário de Inicio" at bounding box center [245, 100] width 211 height 9
type input "14:00"
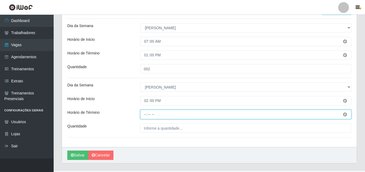
click at [145, 114] on input "Horário de Término" at bounding box center [245, 114] width 211 height 9
type input "18:00"
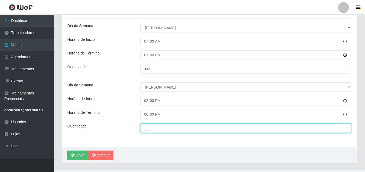
click at [147, 129] on input "___" at bounding box center [245, 127] width 211 height 9
type input "001"
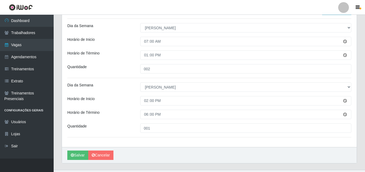
click at [133, 110] on div "Horário de Término" at bounding box center [99, 114] width 73 height 9
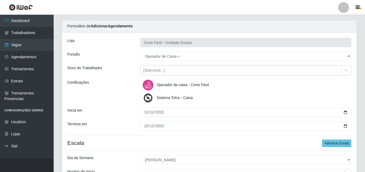
scroll to position [12, 0]
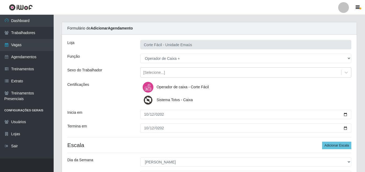
click at [159, 102] on label "Sistema Totvs - Caixa" at bounding box center [168, 100] width 50 height 11
click at [0, 0] on input "Sistema Totvs - Caixa" at bounding box center [0, 0] width 0 height 0
click at [159, 100] on span "Sistema Totvs - Caixa" at bounding box center [175, 100] width 36 height 4
click at [0, 0] on input "Sistema Totvs - Caixa" at bounding box center [0, 0] width 0 height 0
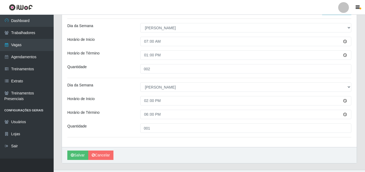
scroll to position [157, 0]
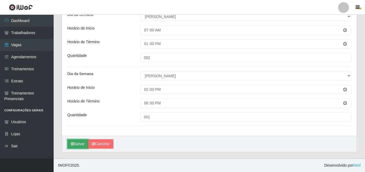
click at [80, 148] on button "Salvar" at bounding box center [77, 143] width 21 height 9
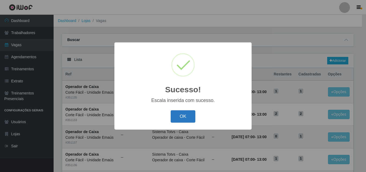
click at [182, 114] on button "OK" at bounding box center [183, 116] width 25 height 13
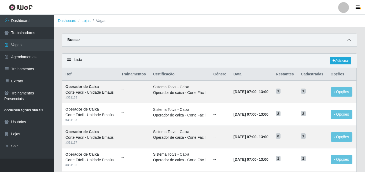
click at [348, 40] on icon at bounding box center [349, 40] width 4 height 4
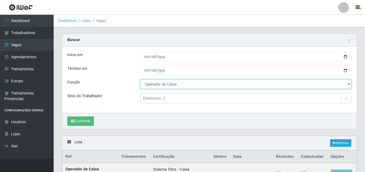
click at [159, 84] on select "[Selecione...] ASG ASG + ASG ++ Auxiliar de Cozinha Auxiliar de Cozinha + Auxil…" at bounding box center [245, 83] width 211 height 9
select select "72"
click at [140, 80] on select "[Selecione...] ASG ASG + ASG ++ Auxiliar de Cozinha Auxiliar de Cozinha + Auxil…" at bounding box center [245, 83] width 211 height 9
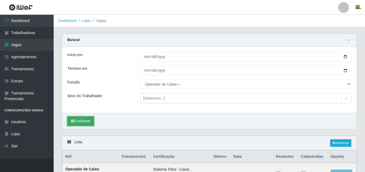
click at [91, 120] on button "Confirmar" at bounding box center [80, 120] width 27 height 9
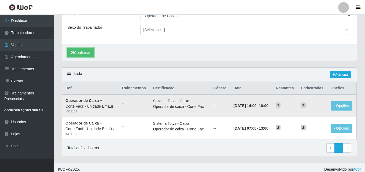
scroll to position [73, 0]
